Goal: Task Accomplishment & Management: Use online tool/utility

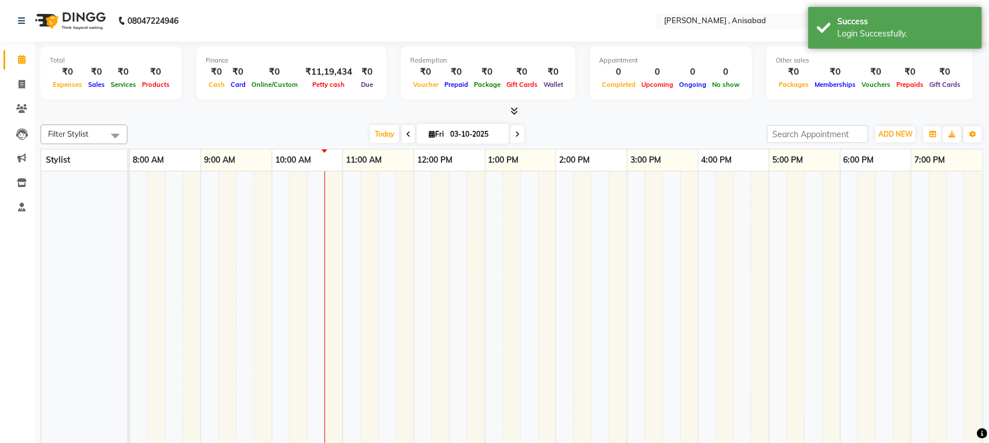
select select "en"
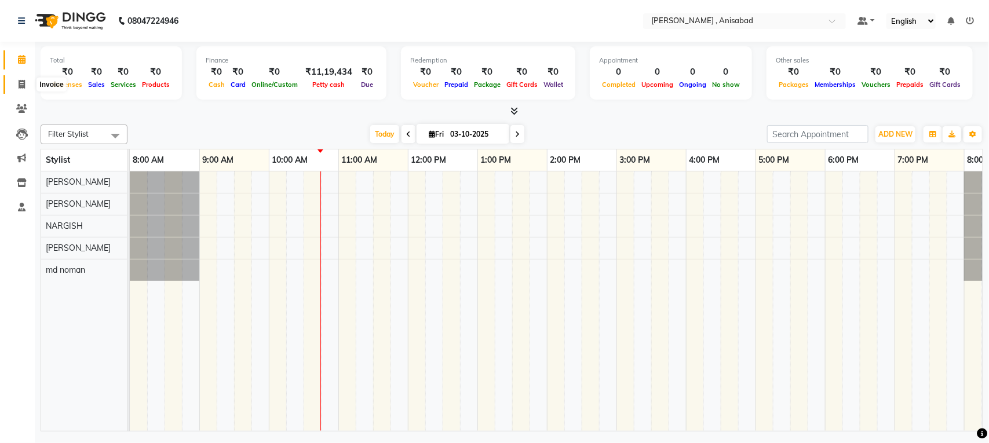
click at [20, 84] on icon at bounding box center [22, 84] width 6 height 9
select select "service"
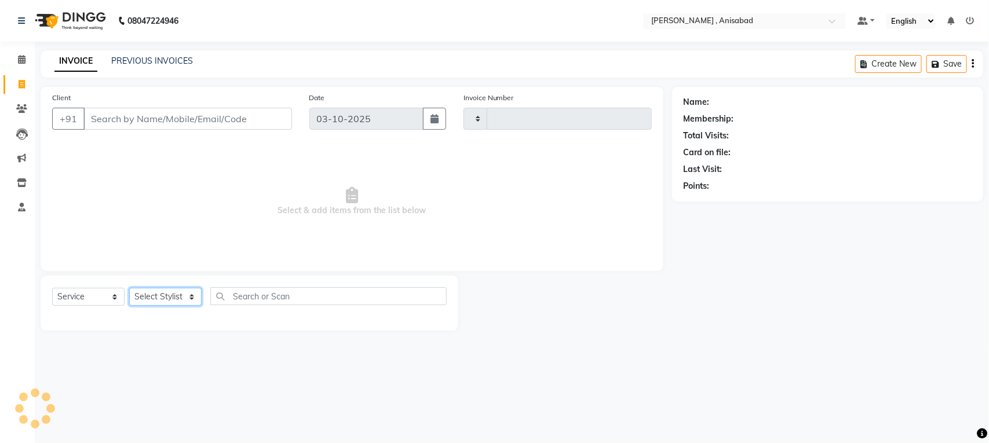
click at [191, 294] on select "Select Stylist" at bounding box center [165, 297] width 72 height 18
click at [191, 296] on select "Select Stylist" at bounding box center [165, 297] width 72 height 18
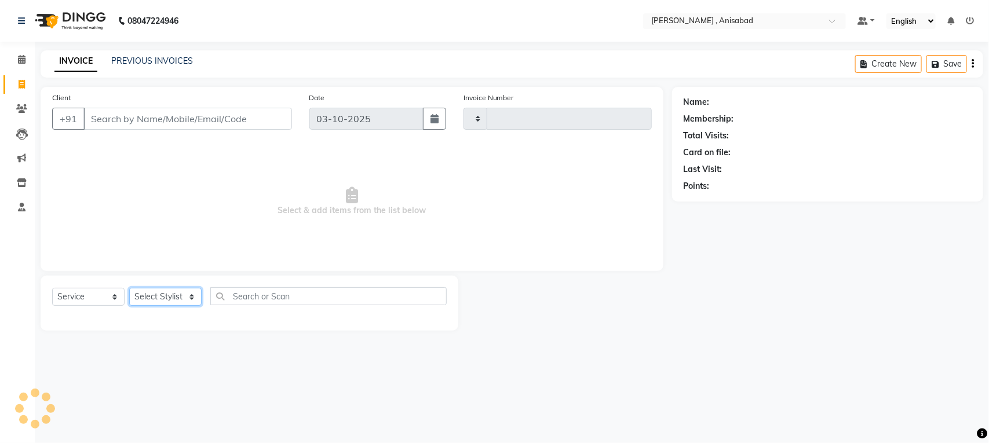
click at [191, 296] on select "Select Stylist" at bounding box center [165, 297] width 72 height 18
select select "6967"
type input "1914"
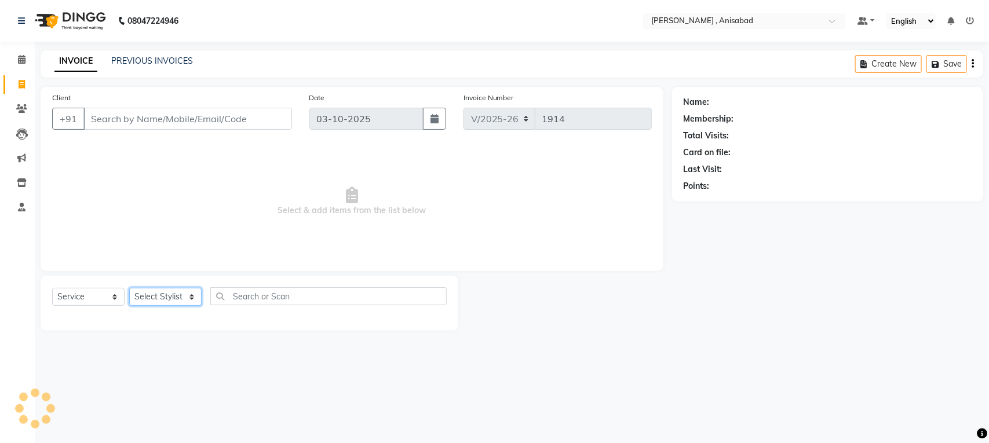
click at [191, 296] on select "Select Stylist" at bounding box center [165, 297] width 72 height 18
click at [191, 296] on select "Select Stylist ANIMA SINGH md [PERSON_NAME] [PERSON_NAME] [PERSON_NAME]" at bounding box center [165, 297] width 72 height 18
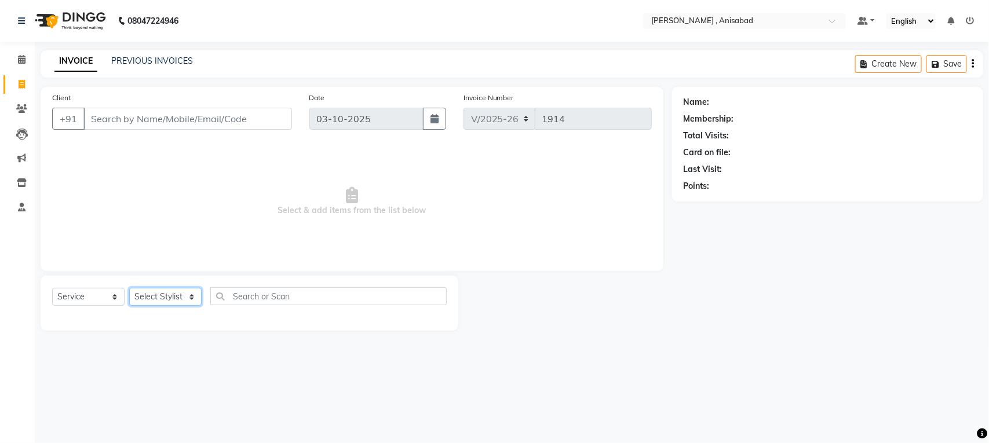
click at [191, 296] on select "Select Stylist ANIMA SINGH md [PERSON_NAME] [PERSON_NAME] [PERSON_NAME]" at bounding box center [165, 297] width 72 height 18
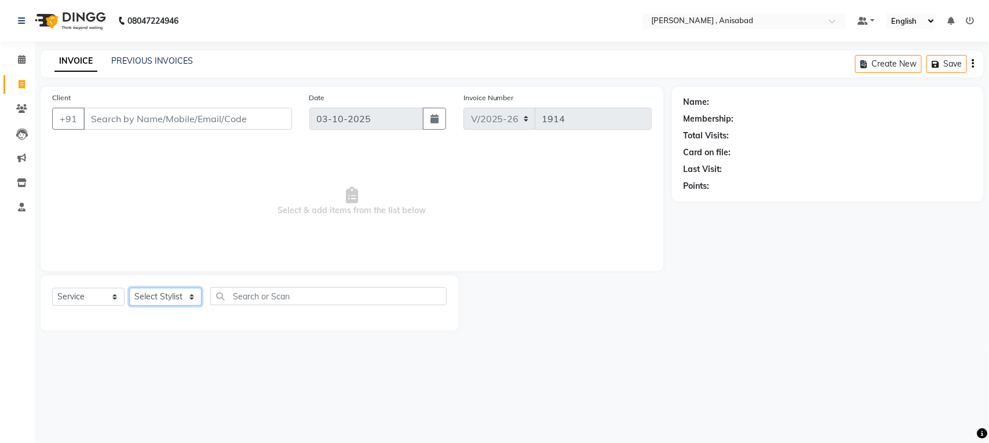
click at [191, 296] on select "Select Stylist ANIMA SINGH md [PERSON_NAME] [PERSON_NAME] [PERSON_NAME]" at bounding box center [165, 297] width 72 height 18
select select "61627"
click at [129, 288] on select "Select Stylist ANIMA SINGH md [PERSON_NAME] [PERSON_NAME] [PERSON_NAME]" at bounding box center [165, 297] width 72 height 18
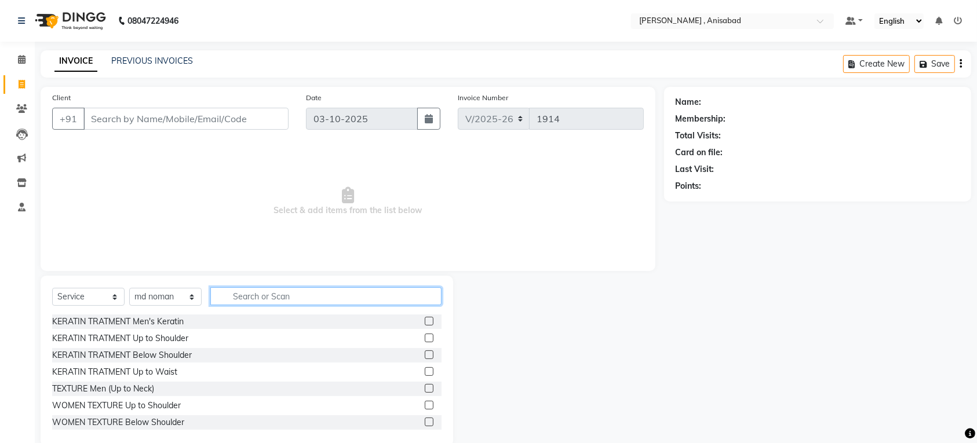
click at [255, 296] on input "text" at bounding box center [325, 296] width 231 height 18
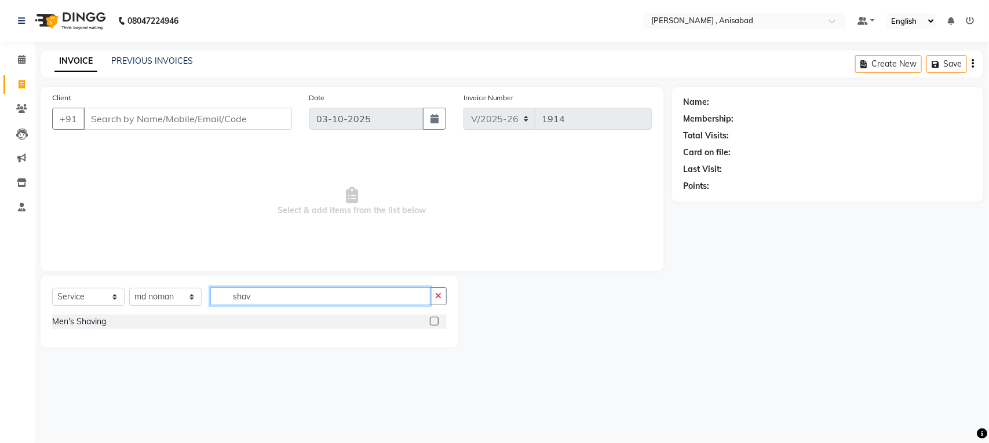
type input "shav"
drag, startPoint x: 435, startPoint y: 322, endPoint x: 374, endPoint y: 247, distance: 96.4
click at [421, 308] on div "Select Service Product Membership Package Voucher Prepaid Gift Card Select Styl…" at bounding box center [250, 312] width 418 height 72
click at [432, 322] on label at bounding box center [434, 321] width 9 height 9
click at [432, 322] on input "checkbox" at bounding box center [434, 322] width 8 height 8
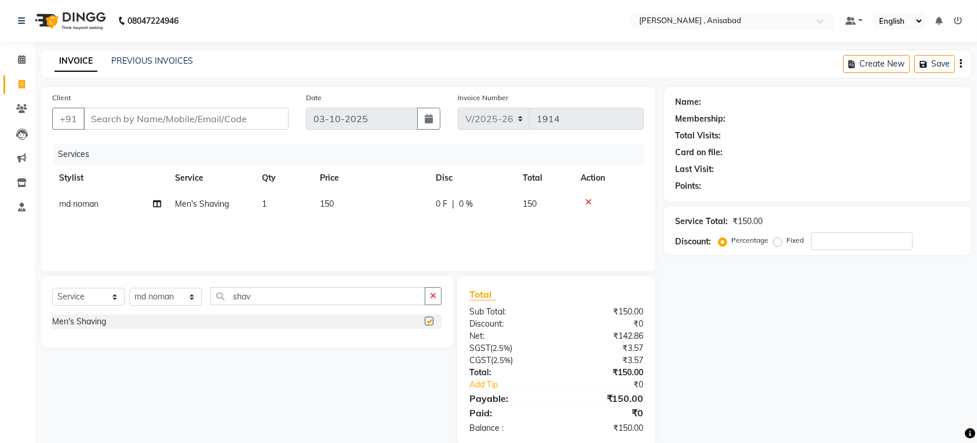
checkbox input "false"
click at [255, 122] on input "Client" at bounding box center [185, 119] width 205 height 22
type input "9"
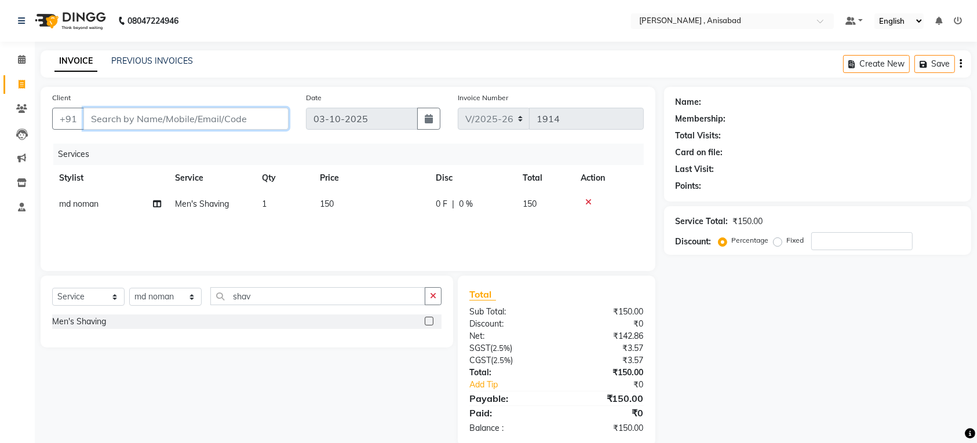
type input "0"
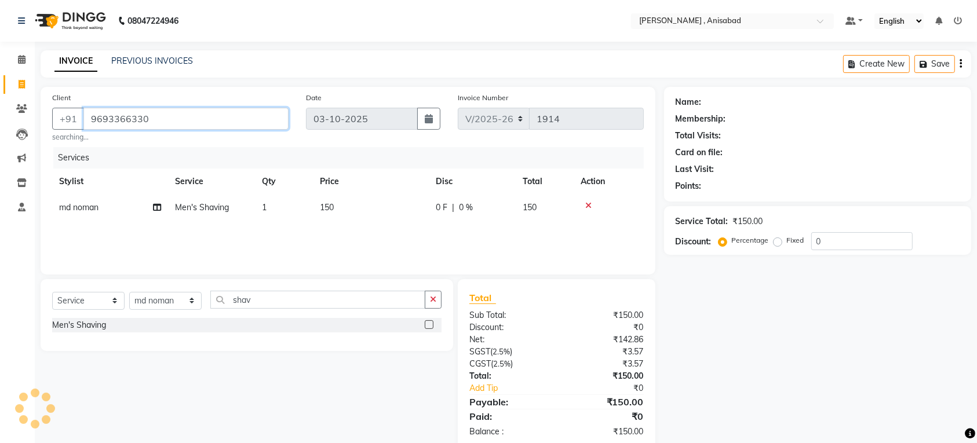
type input "9693366330"
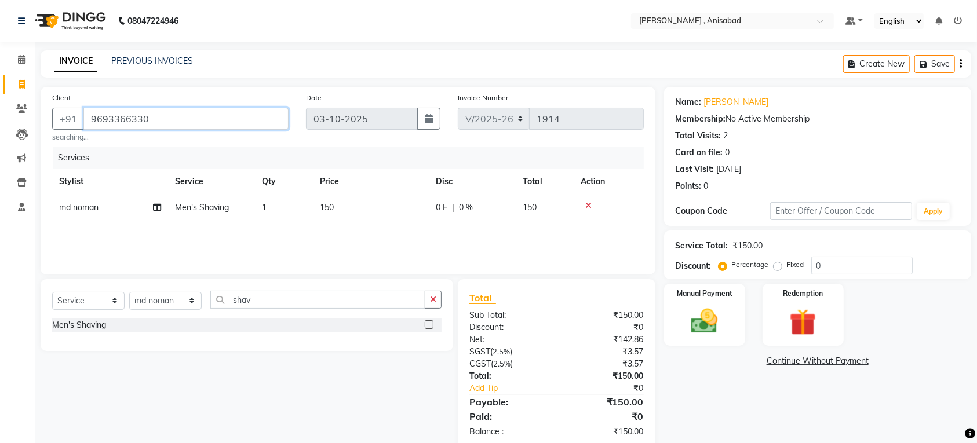
click at [255, 122] on input "9693366330" at bounding box center [185, 119] width 205 height 22
click at [702, 326] on img at bounding box center [704, 321] width 45 height 32
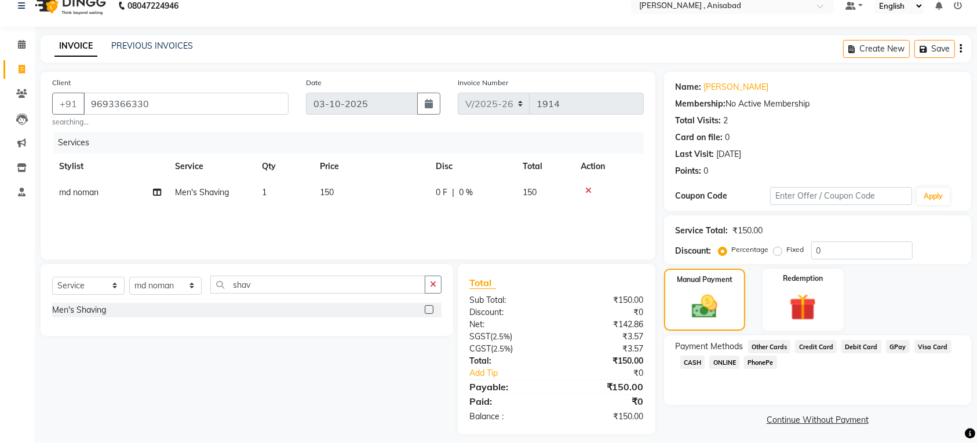
scroll to position [24, 0]
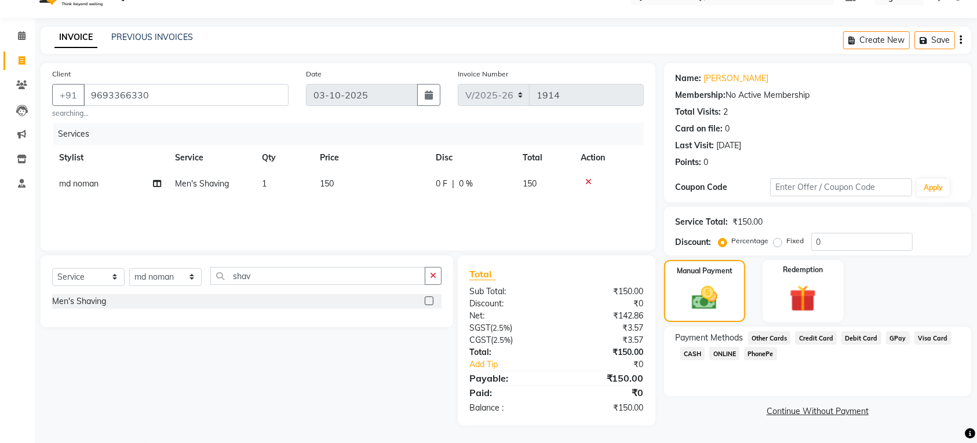
click at [690, 352] on span "CASH" at bounding box center [692, 353] width 25 height 13
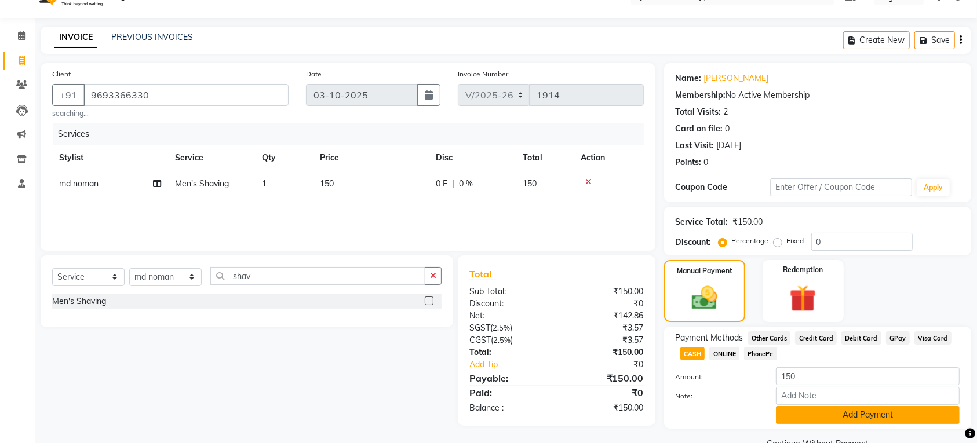
click at [849, 415] on button "Add Payment" at bounding box center [868, 415] width 184 height 18
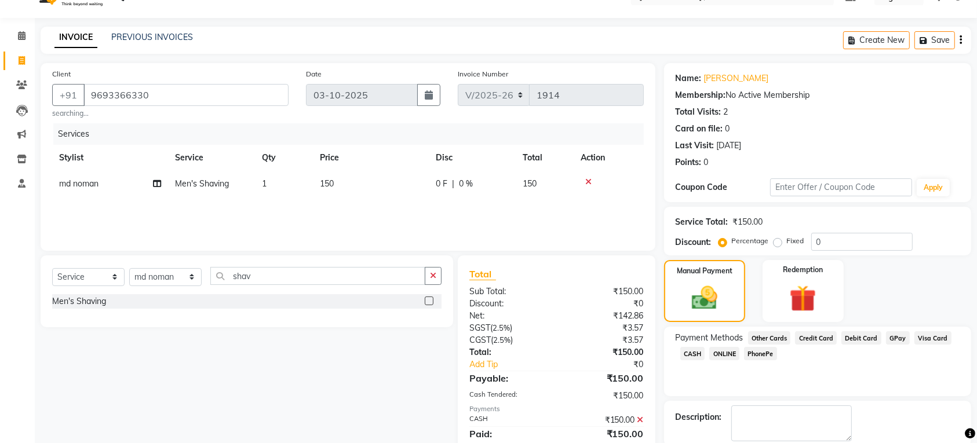
scroll to position [84, 0]
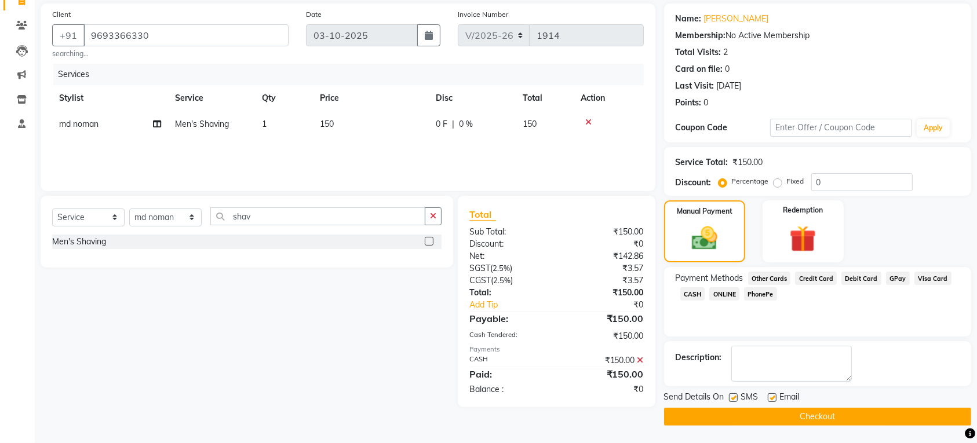
click at [836, 415] on button "Checkout" at bounding box center [817, 417] width 307 height 18
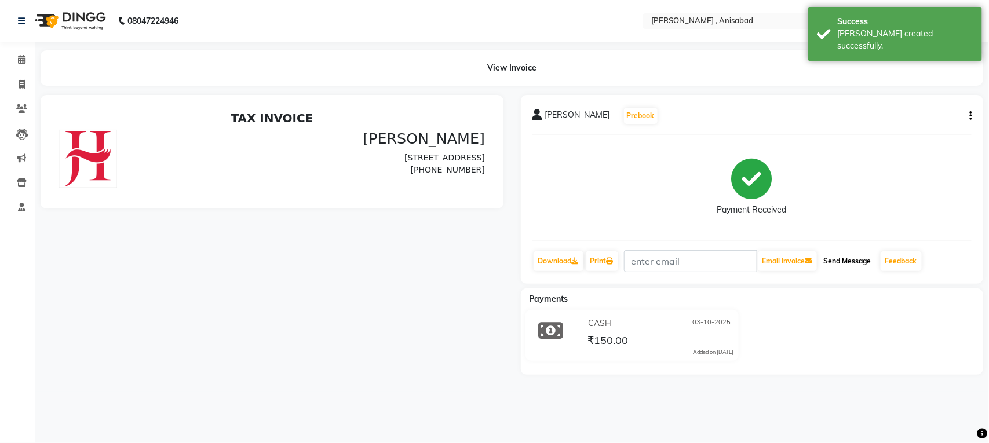
click at [853, 263] on button "Send Message" at bounding box center [847, 261] width 57 height 20
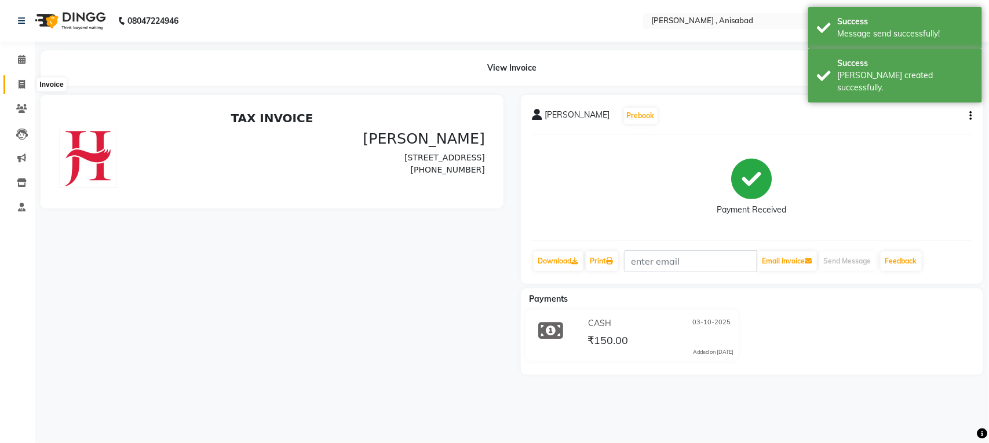
click at [18, 79] on span at bounding box center [22, 84] width 20 height 13
select select "service"
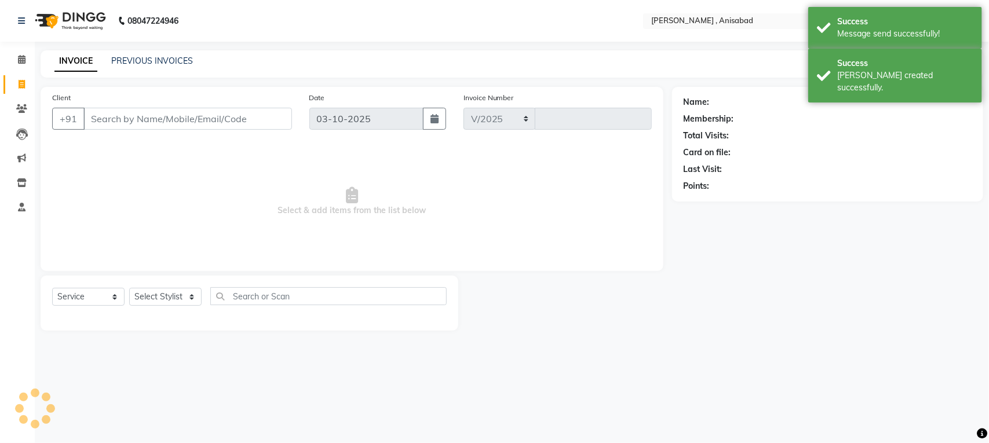
select select "6967"
type input "1915"
